Goal: Navigation & Orientation: Find specific page/section

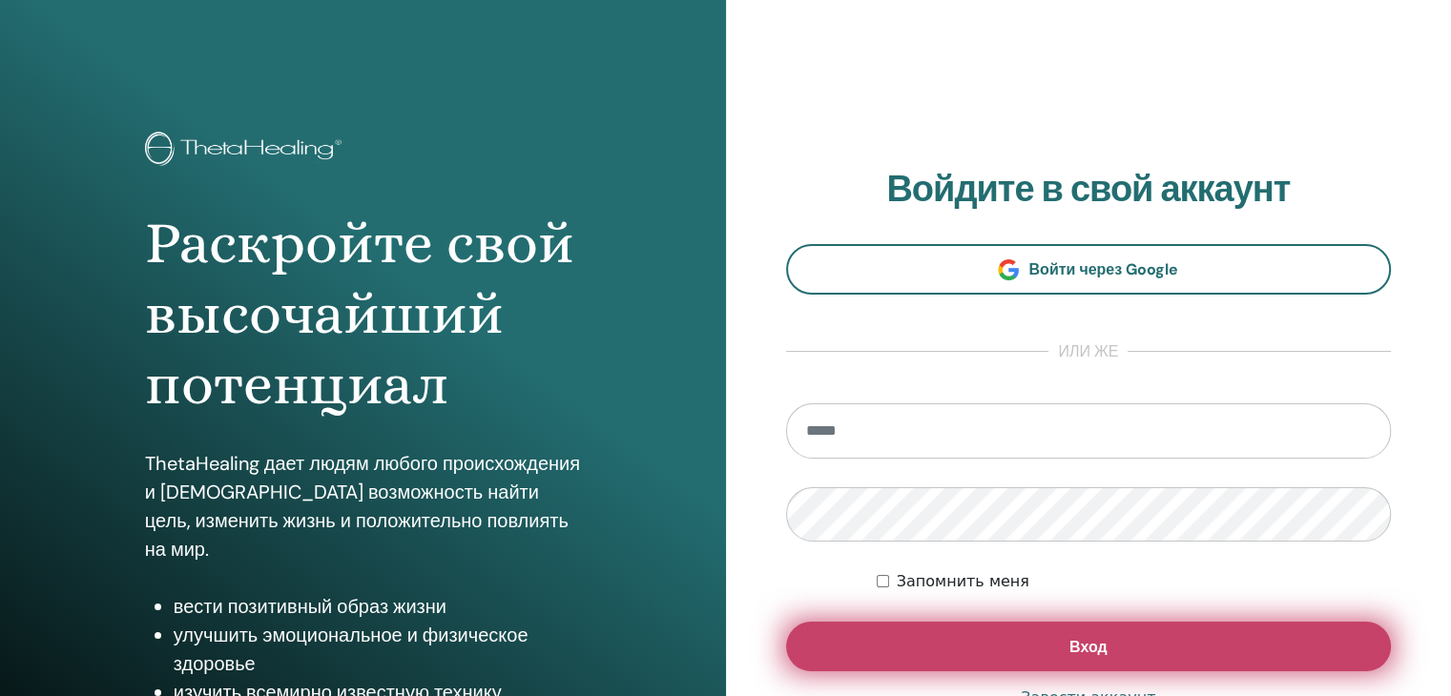
type input "**********"
click at [1028, 654] on button "Вход" at bounding box center [1089, 647] width 606 height 50
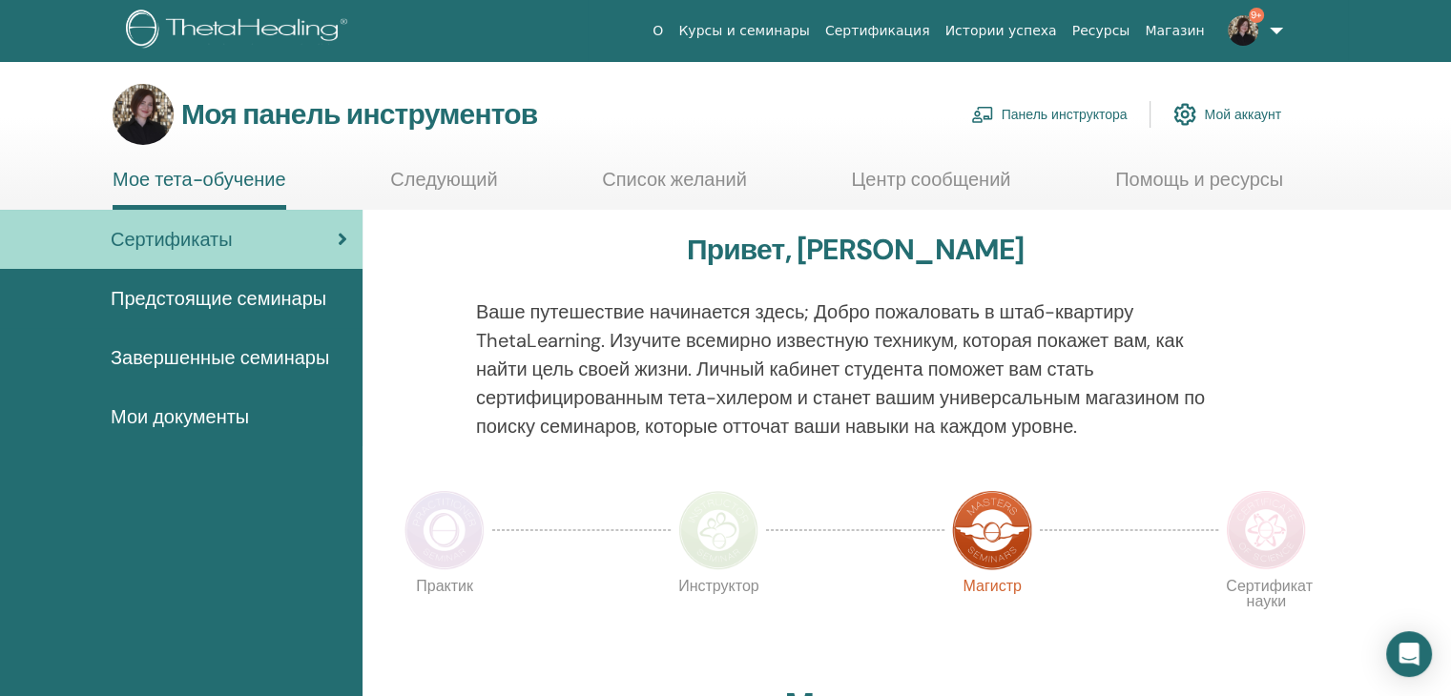
click at [301, 304] on font "Предстоящие семинары" at bounding box center [219, 298] width 216 height 25
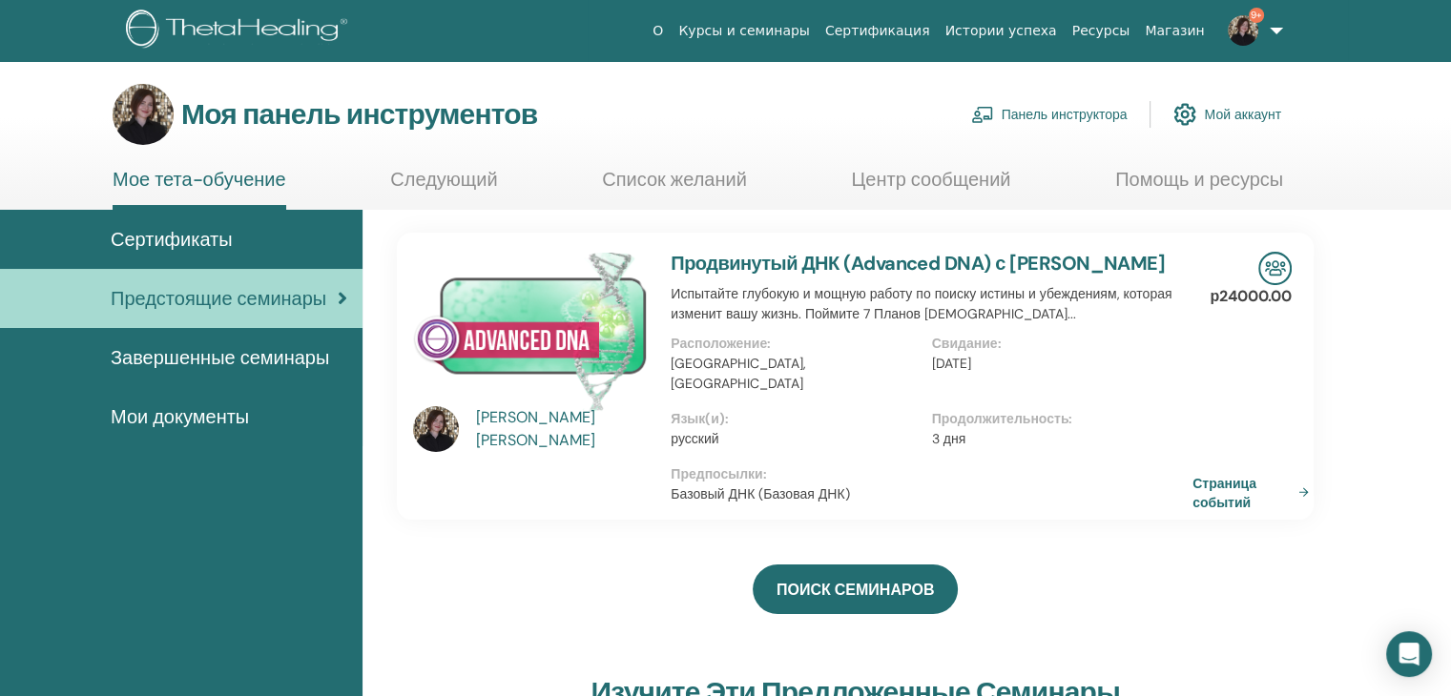
click at [1220, 121] on font "Мой аккаунт" at bounding box center [1242, 115] width 77 height 17
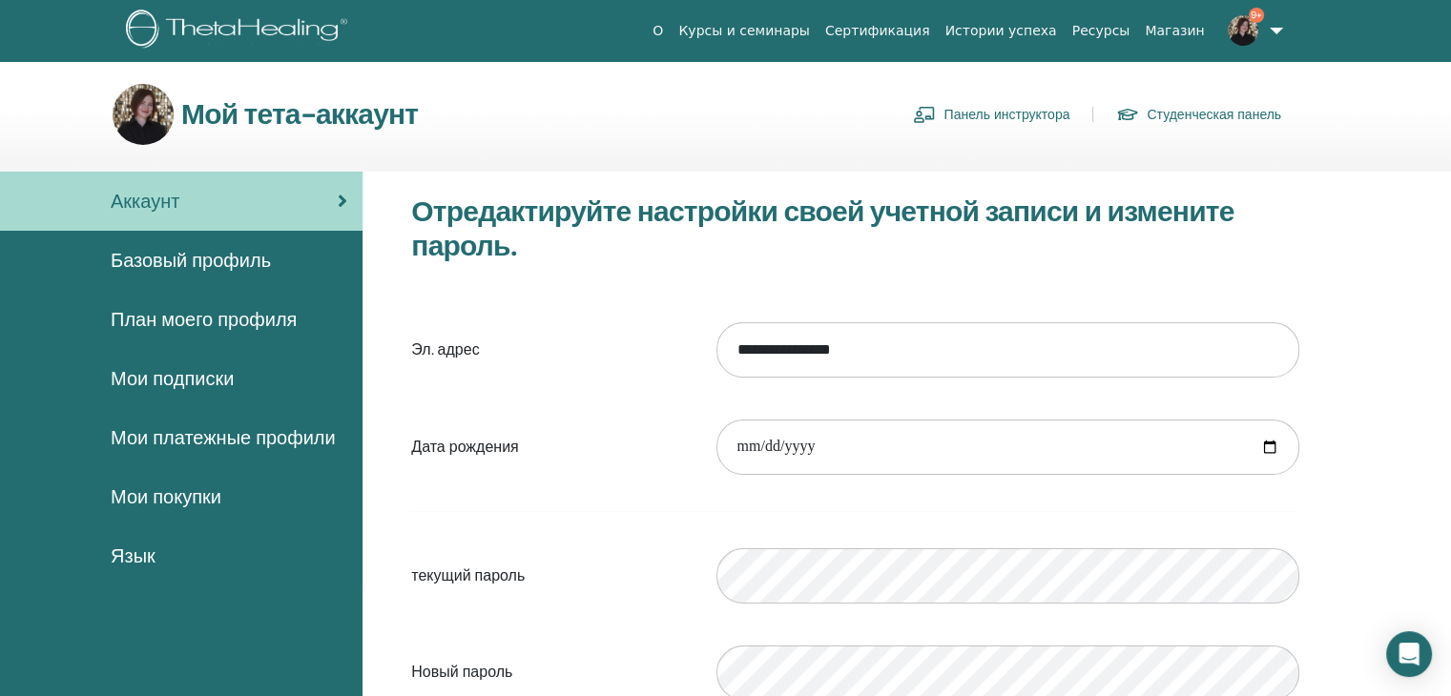
click at [187, 498] on font "Мои покупки" at bounding box center [166, 497] width 111 height 25
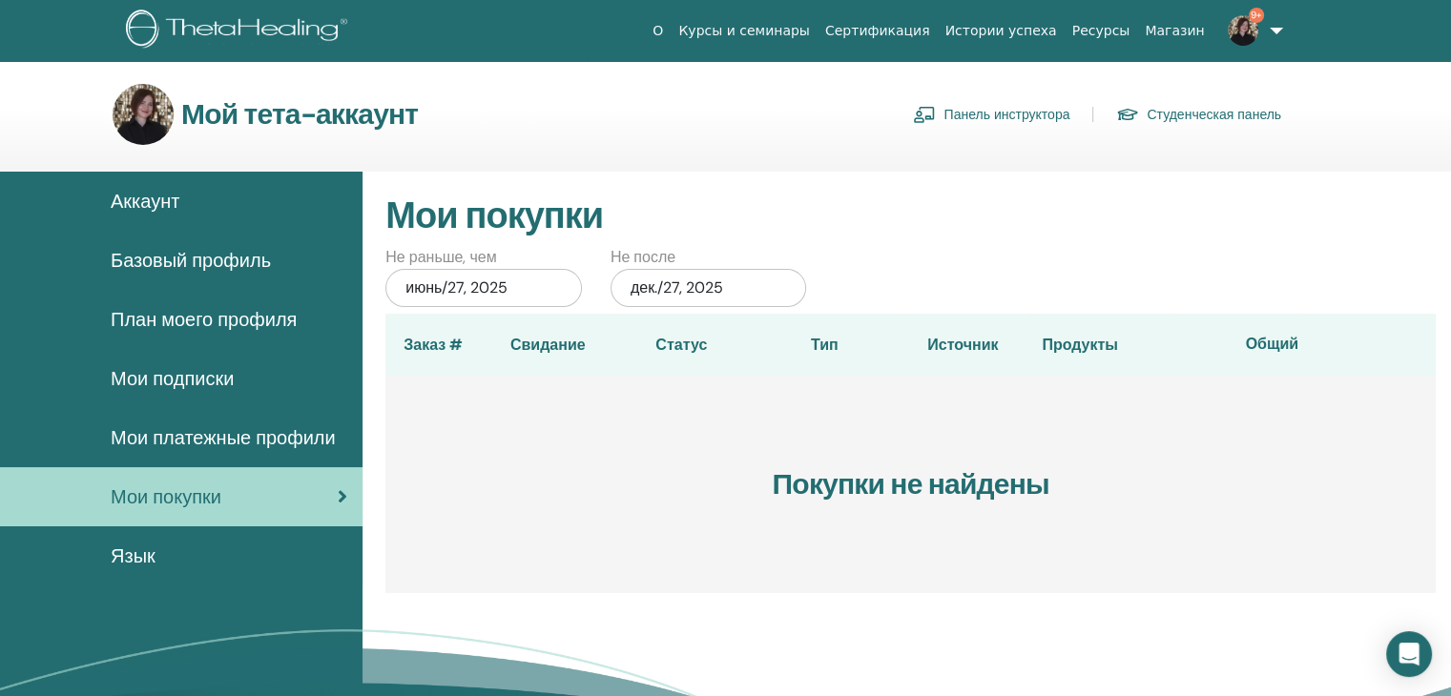
click at [198, 321] on font "План моего профиля" at bounding box center [204, 319] width 186 height 25
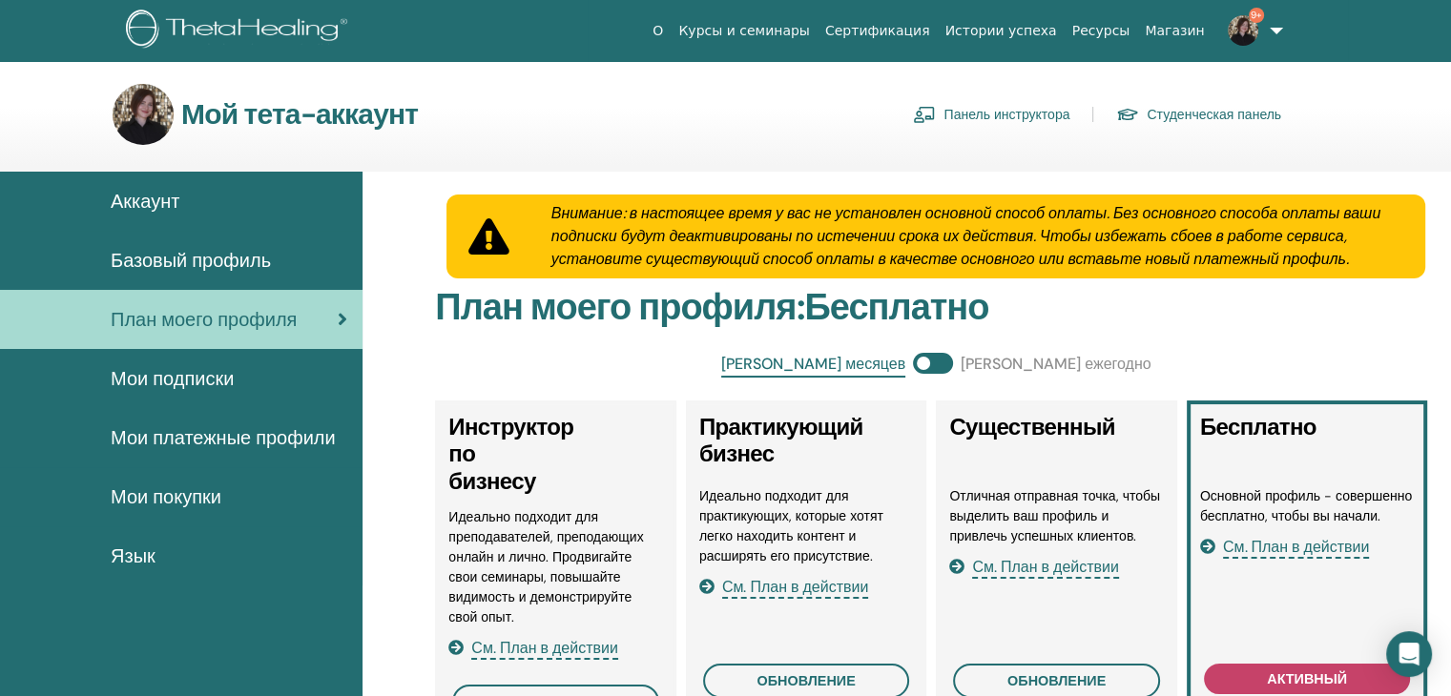
click at [153, 208] on font "Аккаунт" at bounding box center [145, 201] width 69 height 25
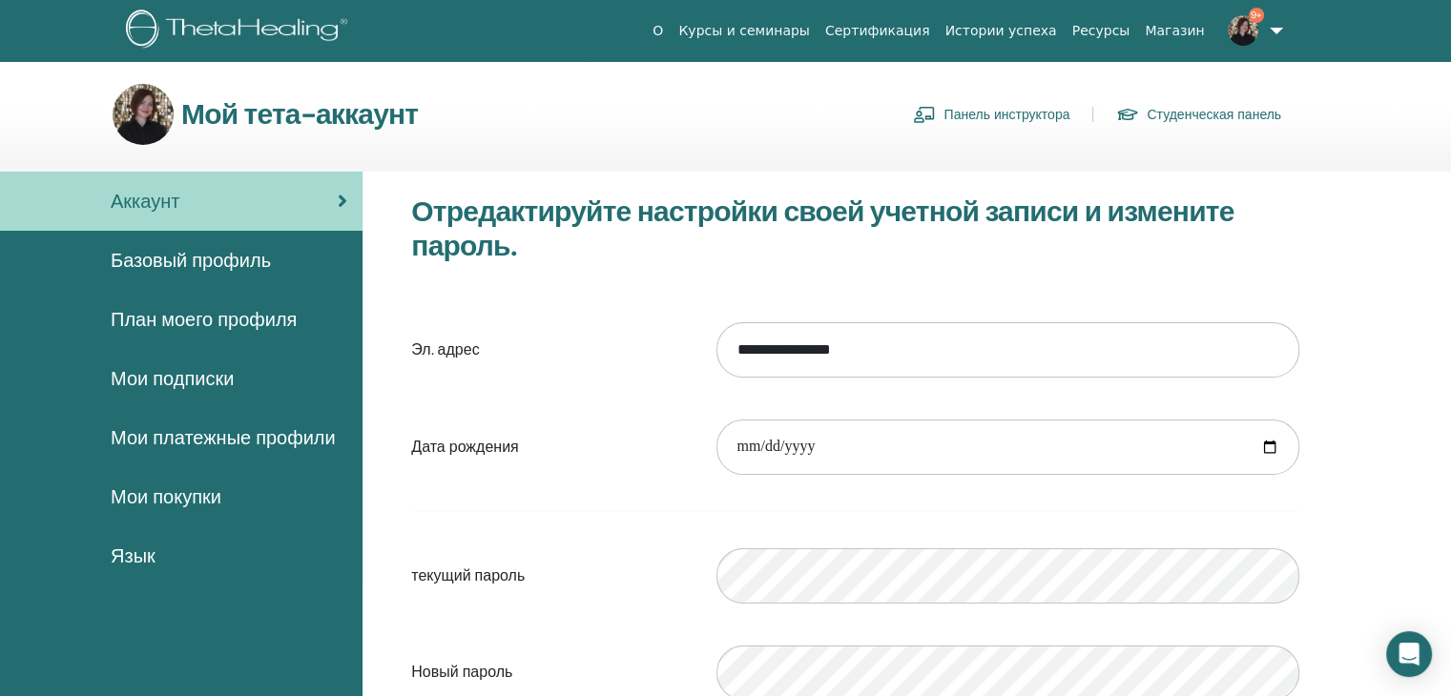
click at [1175, 114] on font "Студенческая панель" at bounding box center [1214, 115] width 135 height 17
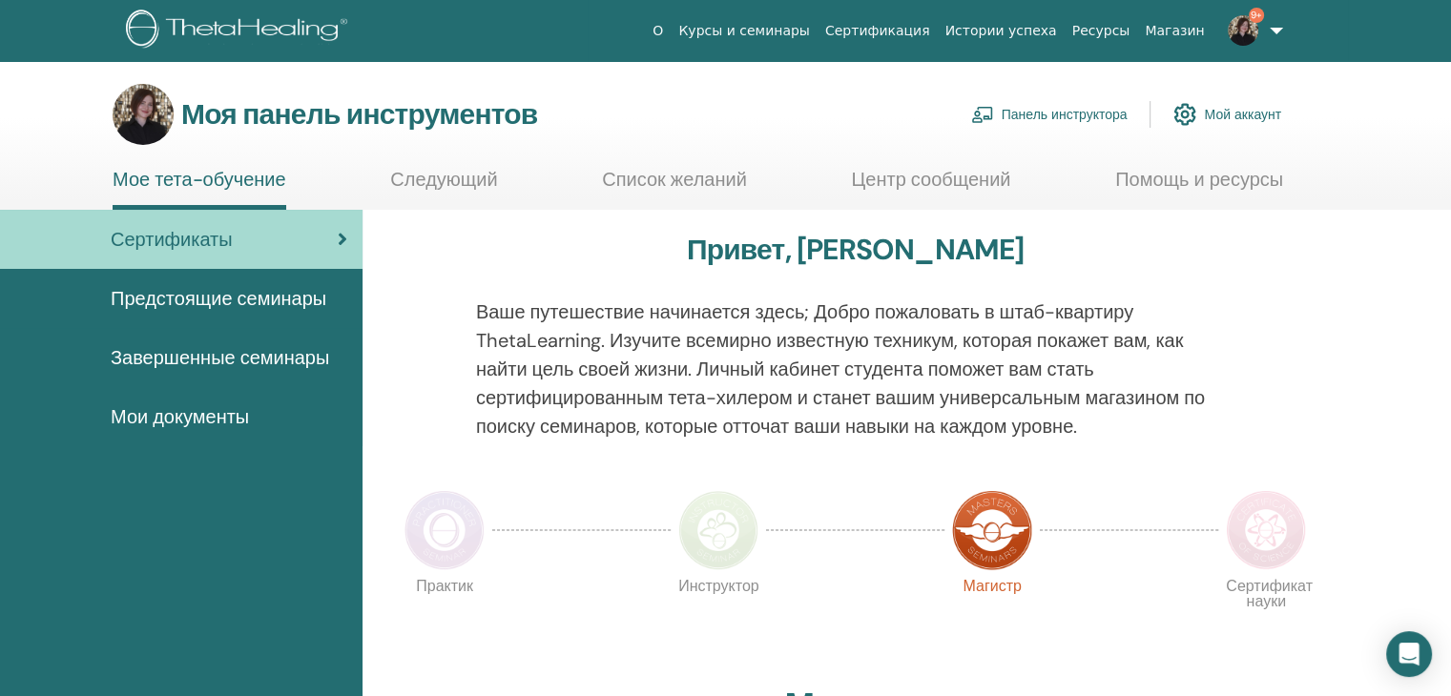
click at [290, 360] on font "Завершенные семинары" at bounding box center [220, 357] width 218 height 25
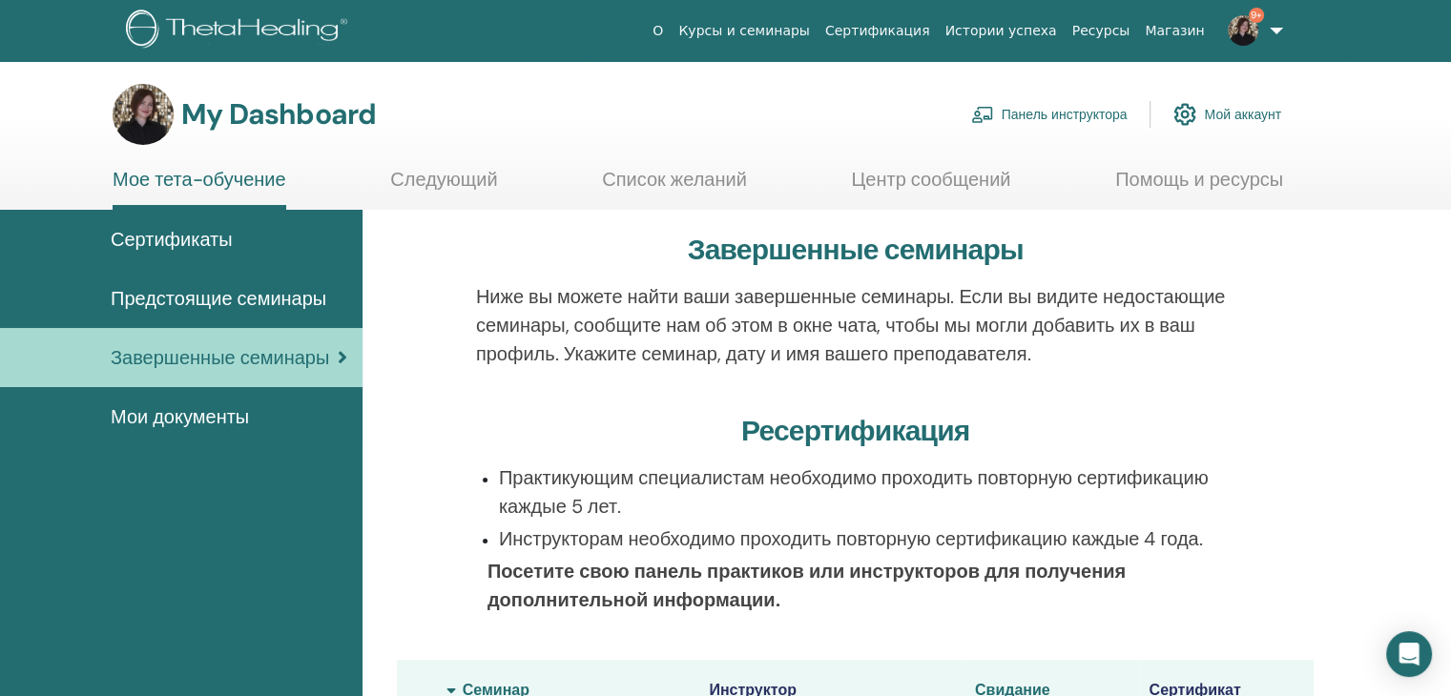
click at [275, 293] on span "Предстоящие семинары" at bounding box center [219, 298] width 216 height 29
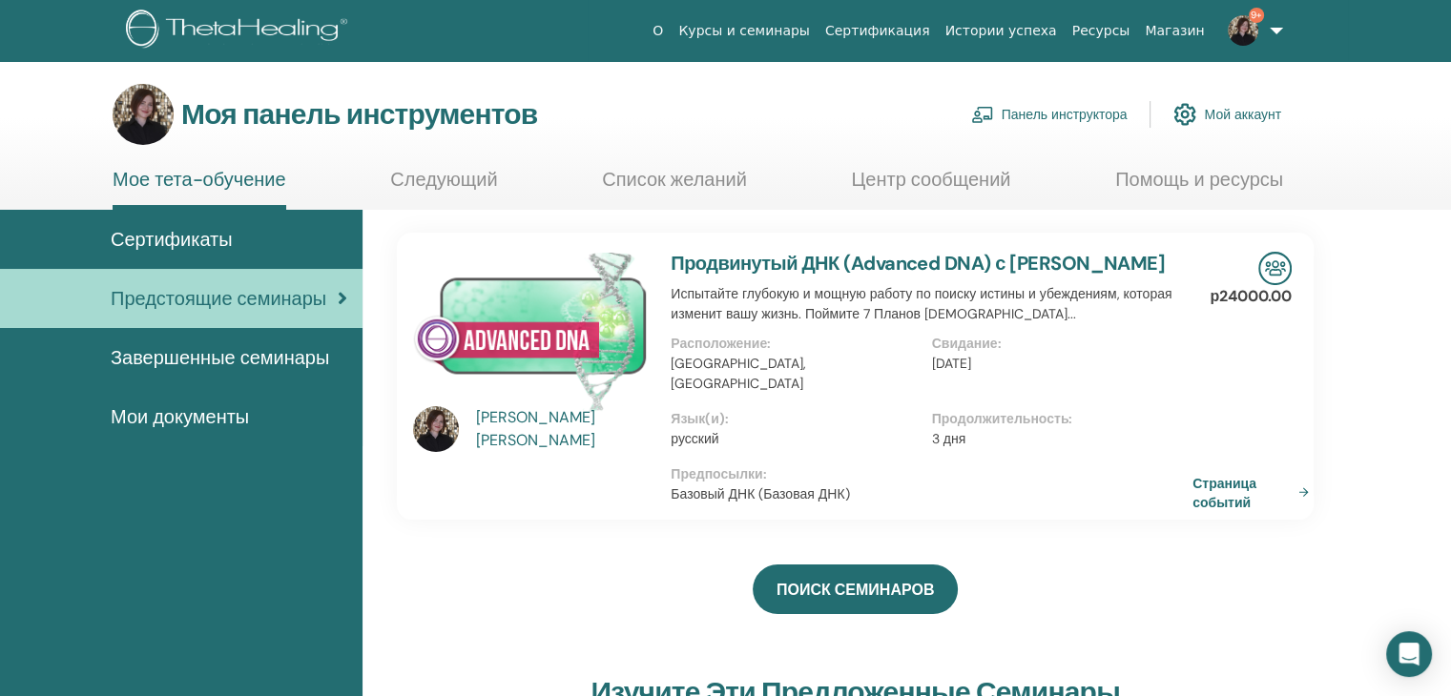
click at [213, 243] on font "Сертификаты" at bounding box center [172, 239] width 122 height 25
